Goal: Book appointment/travel/reservation

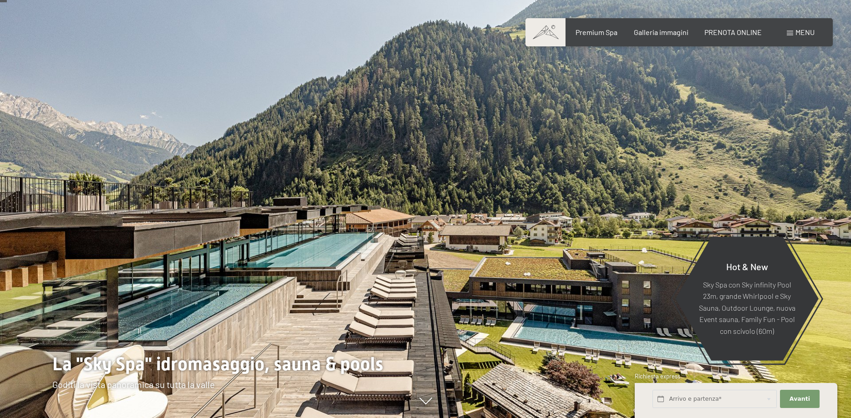
scroll to position [46, 0]
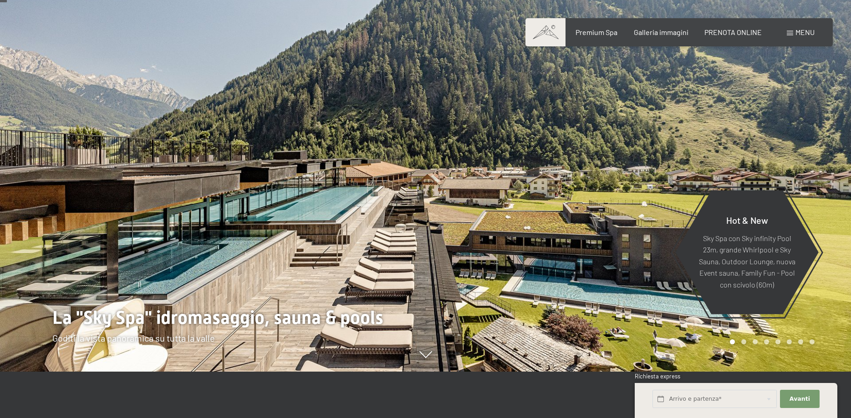
click at [793, 31] on div "Menu" at bounding box center [800, 32] width 28 height 10
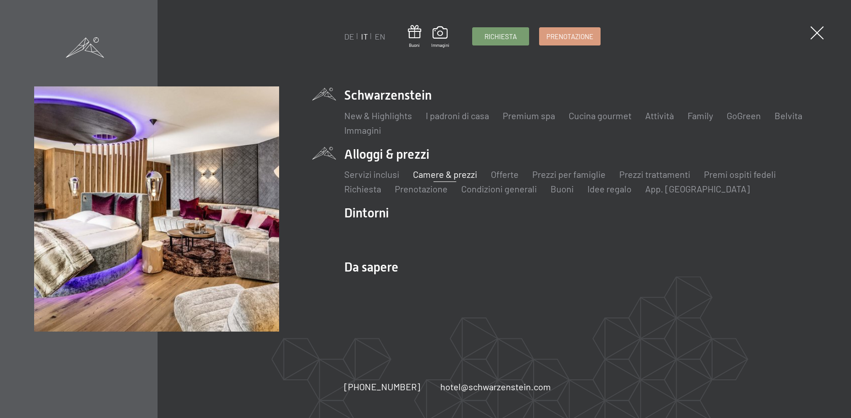
click at [428, 175] on link "Camere & prezzi" at bounding box center [445, 174] width 64 height 11
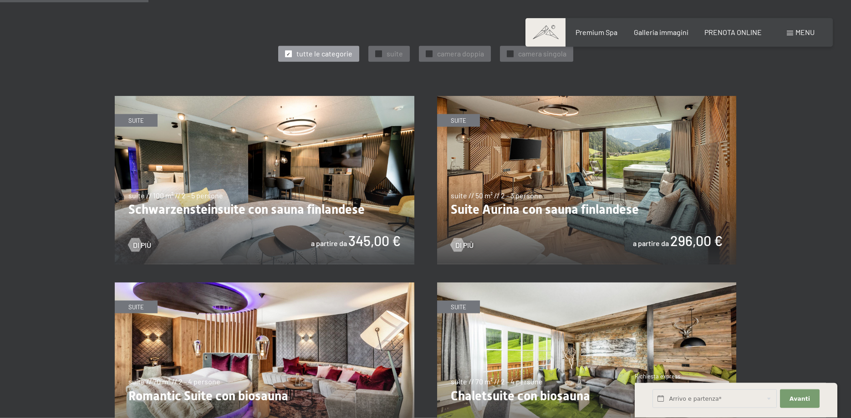
scroll to position [511, 0]
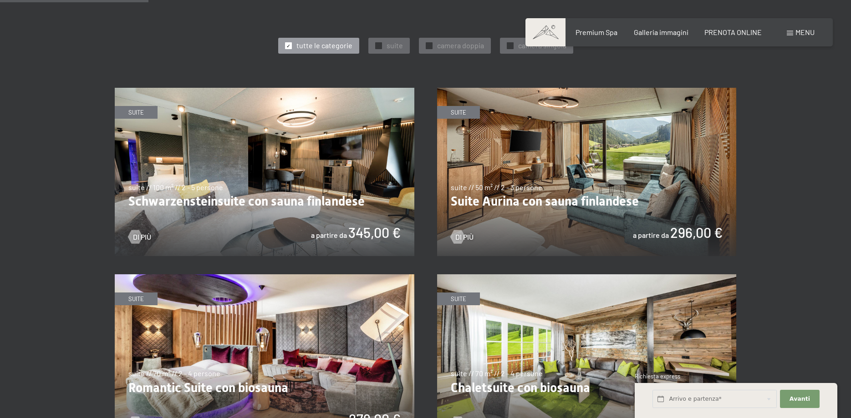
click at [524, 185] on img at bounding box center [586, 172] width 299 height 168
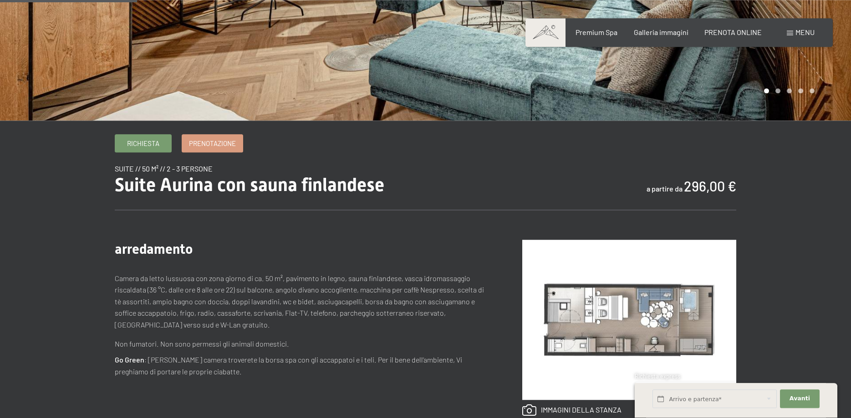
scroll to position [279, 0]
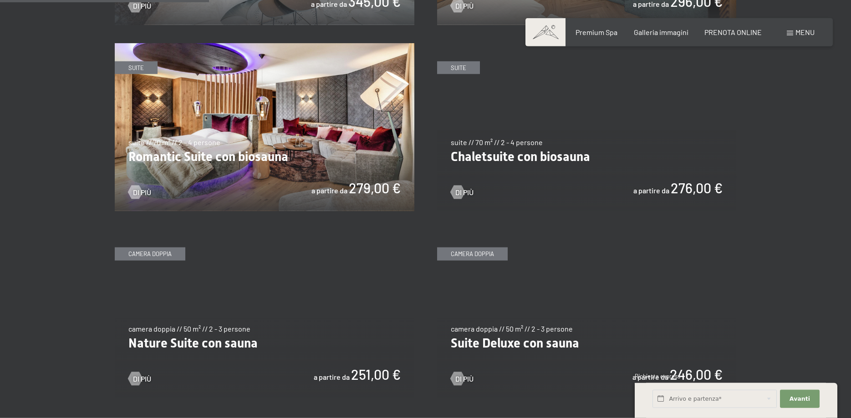
scroll to position [743, 0]
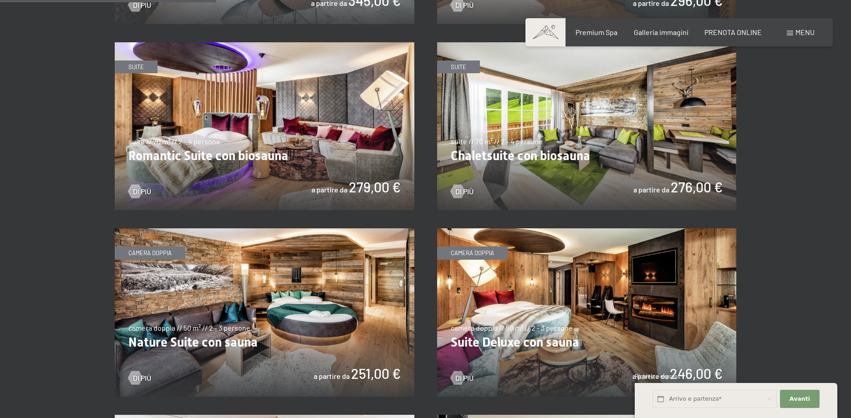
click at [626, 163] on img at bounding box center [586, 126] width 299 height 168
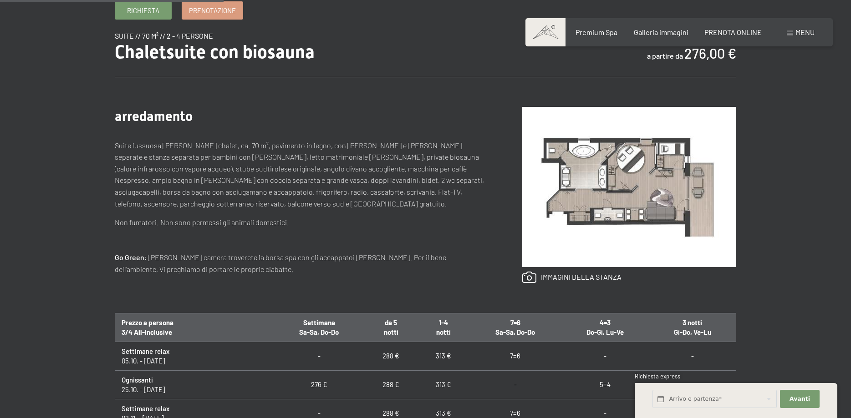
scroll to position [279, 0]
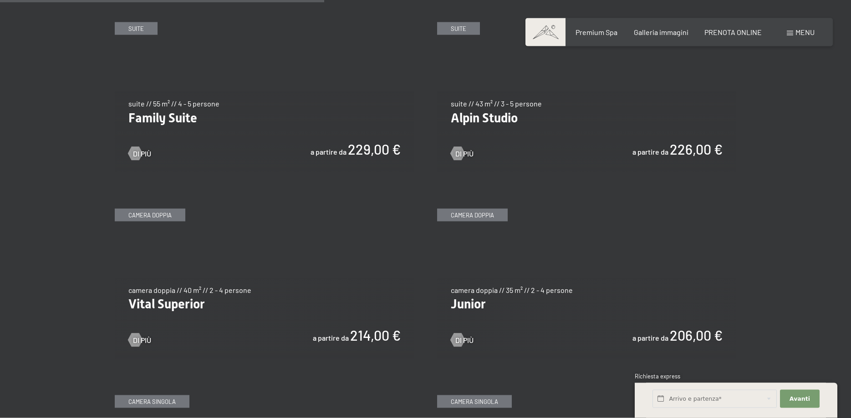
scroll to position [1161, 0]
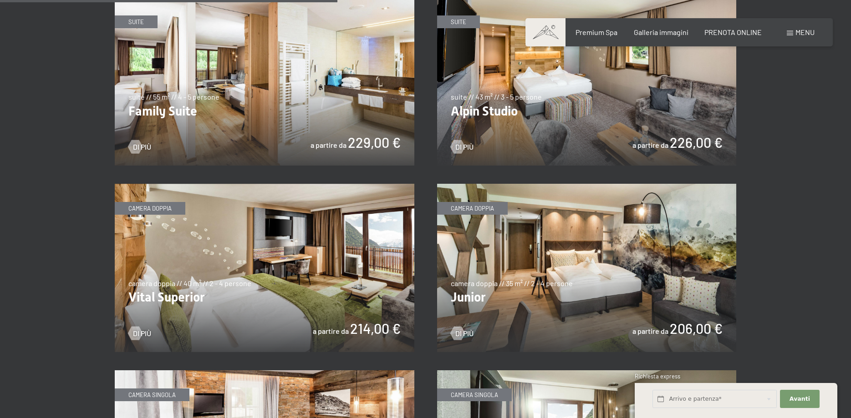
click at [549, 262] on img at bounding box center [586, 268] width 299 height 168
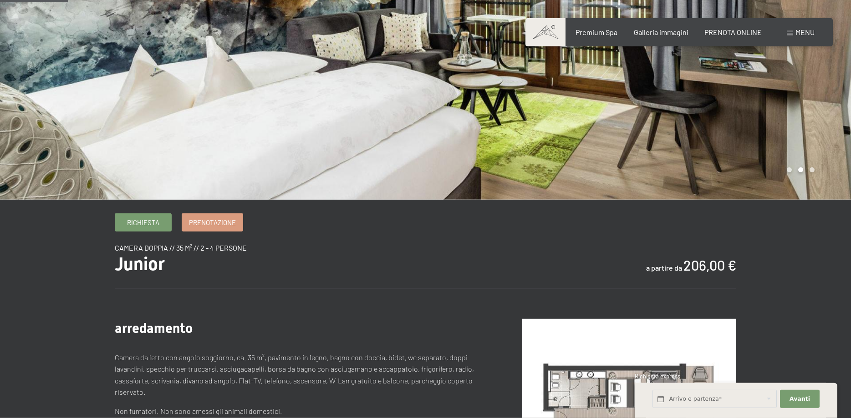
scroll to position [93, 0]
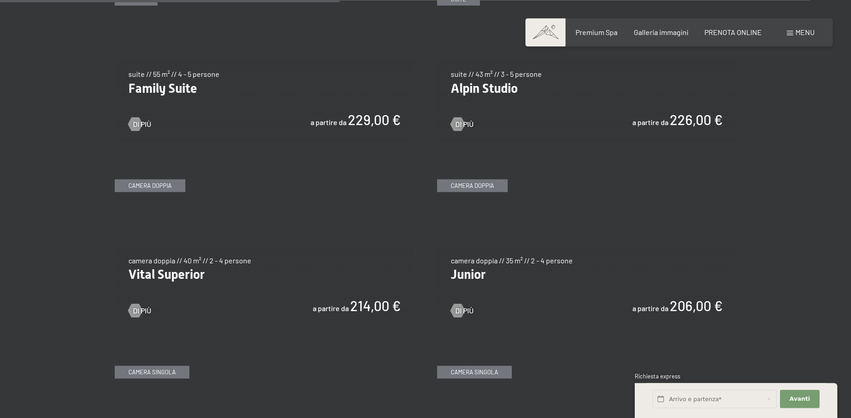
scroll to position [1161, 0]
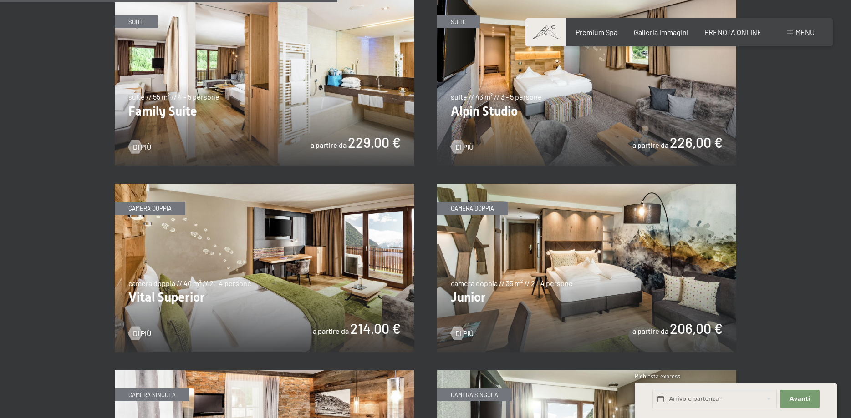
click at [316, 92] on img at bounding box center [264, 81] width 299 height 168
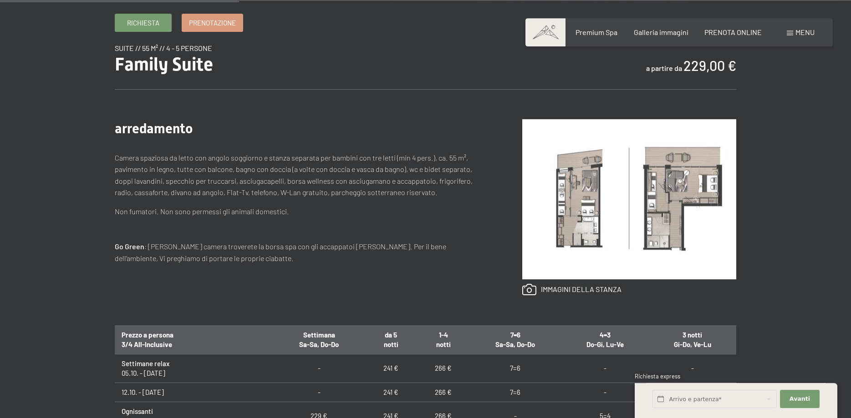
scroll to position [325, 0]
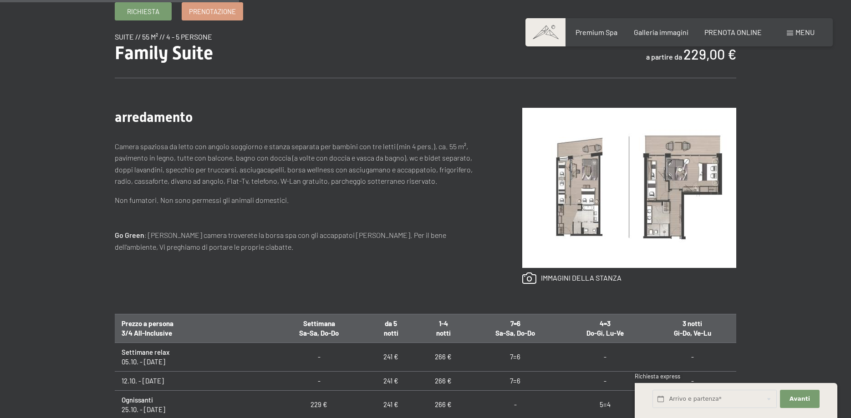
click at [604, 208] on img at bounding box center [629, 188] width 214 height 160
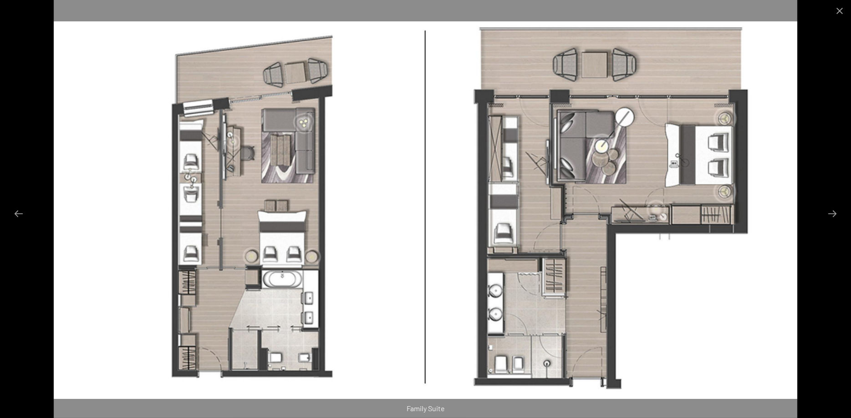
scroll to position [603, 0]
